Goal: Information Seeking & Learning: Learn about a topic

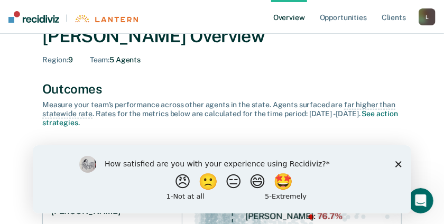
scroll to position [35, 0]
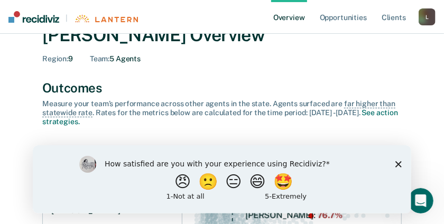
drag, startPoint x: 397, startPoint y: 165, endPoint x: 396, endPoint y: 148, distance: 17.0
click at [397, 164] on icon "Close survey" at bounding box center [398, 164] width 6 height 6
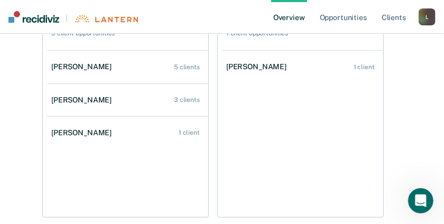
scroll to position [522, 0]
